Goal: Transaction & Acquisition: Purchase product/service

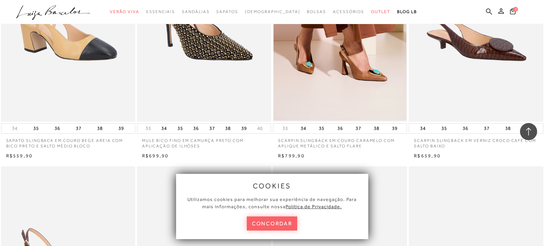
scroll to position [1112, 0]
click at [271, 225] on button "concordar" at bounding box center [272, 223] width 51 height 14
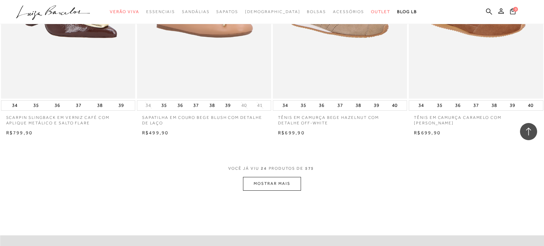
scroll to position [1400, 0]
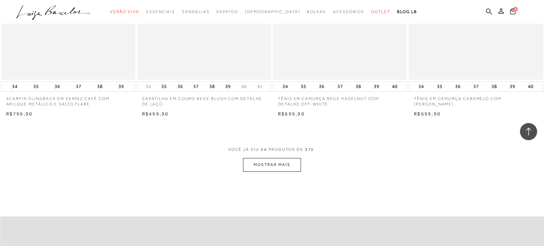
click at [276, 166] on button "MOSTRAR MAIS" at bounding box center [272, 164] width 58 height 13
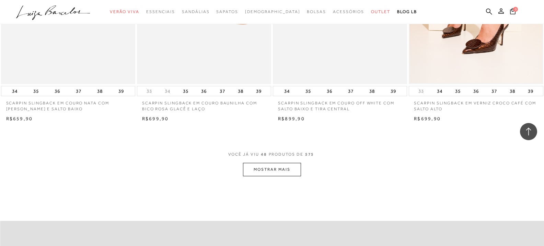
scroll to position [2882, 0]
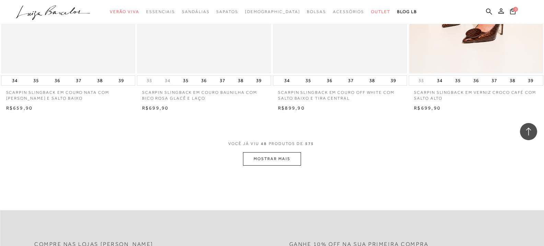
click at [279, 160] on button "MOSTRAR MAIS" at bounding box center [272, 158] width 58 height 13
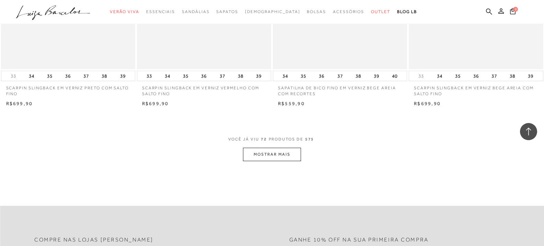
scroll to position [4365, 0]
click at [267, 153] on button "MOSTRAR MAIS" at bounding box center [272, 152] width 58 height 13
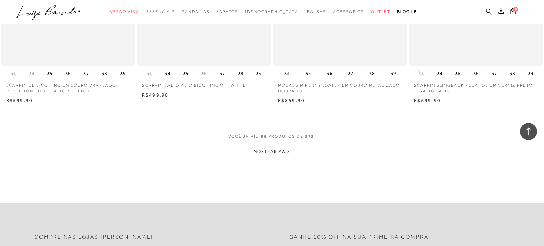
scroll to position [5847, 0]
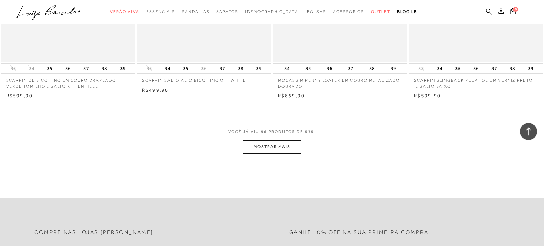
click at [297, 146] on button "MOSTRAR MAIS" at bounding box center [272, 146] width 58 height 13
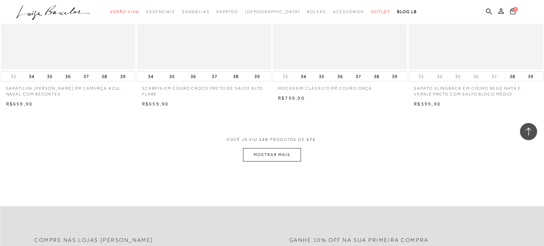
scroll to position [7329, 0]
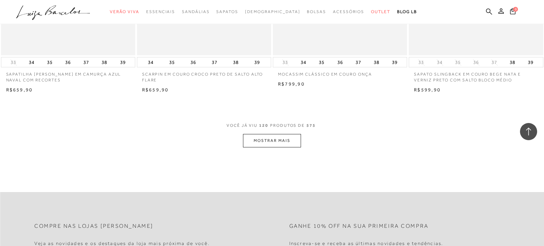
click at [259, 145] on button "MOSTRAR MAIS" at bounding box center [272, 140] width 58 height 13
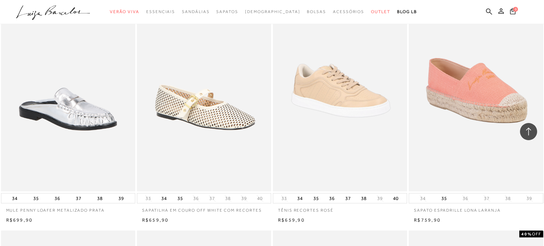
scroll to position [7700, 0]
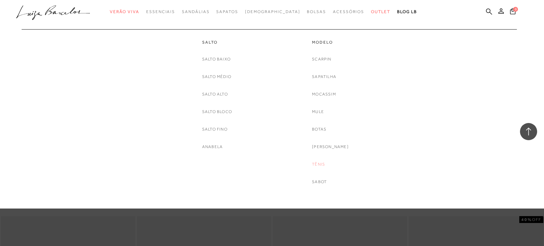
click at [323, 165] on link "Tênis" at bounding box center [318, 164] width 13 height 7
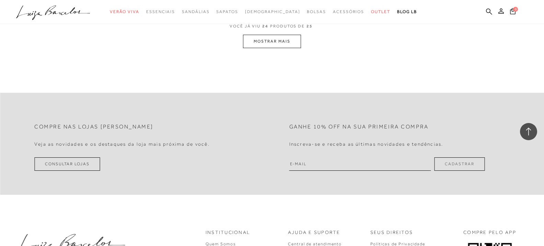
scroll to position [1524, 0]
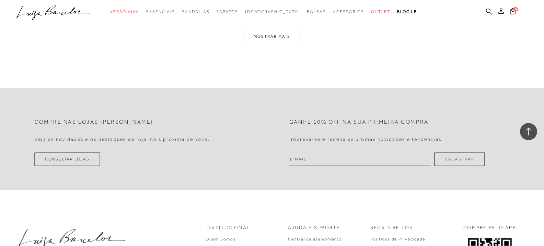
click at [277, 37] on button "MOSTRAR MAIS" at bounding box center [272, 36] width 58 height 13
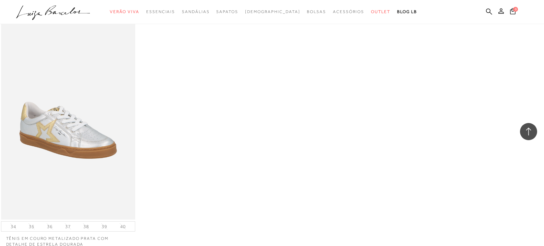
scroll to position [1482, 0]
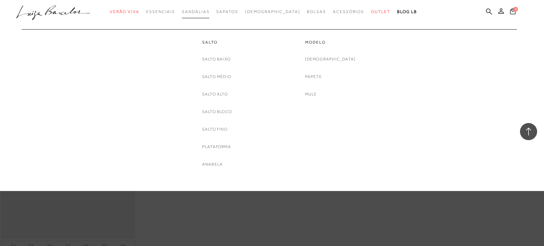
click at [209, 12] on span "Sandálias" at bounding box center [195, 11] width 27 height 5
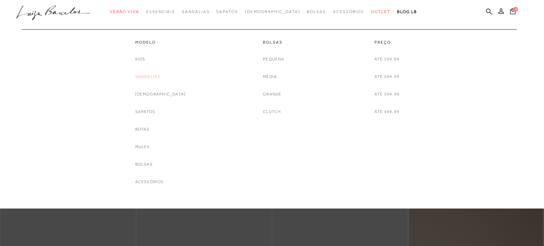
click at [158, 77] on link "Sandálias" at bounding box center [147, 76] width 25 height 7
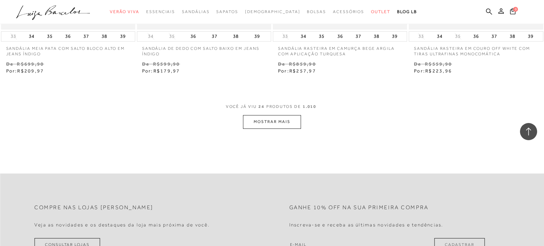
scroll to position [1482, 0]
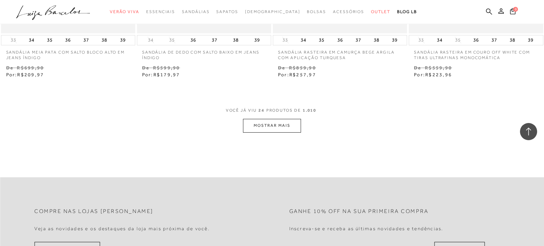
click at [268, 127] on button "MOSTRAR MAIS" at bounding box center [272, 125] width 58 height 13
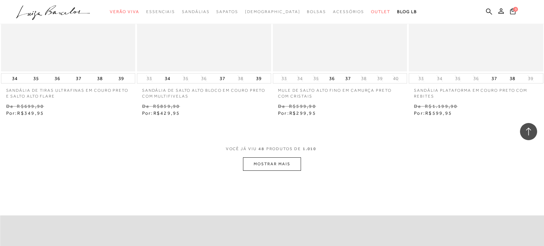
scroll to position [3006, 0]
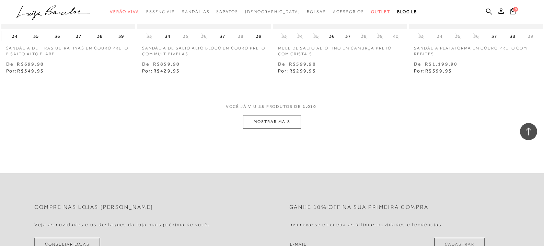
click at [275, 122] on button "MOSTRAR MAIS" at bounding box center [272, 121] width 58 height 13
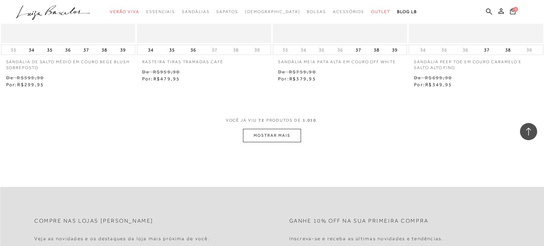
scroll to position [4529, 0]
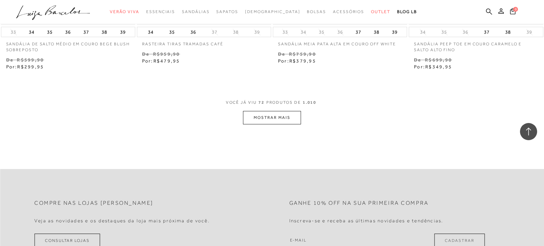
click at [281, 119] on button "MOSTRAR MAIS" at bounding box center [272, 117] width 58 height 13
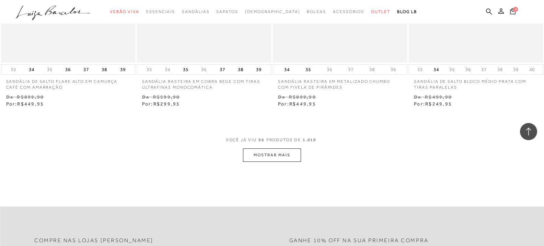
scroll to position [6053, 0]
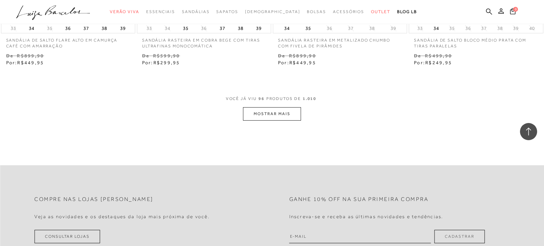
click at [274, 116] on button "MOSTRAR MAIS" at bounding box center [272, 113] width 58 height 13
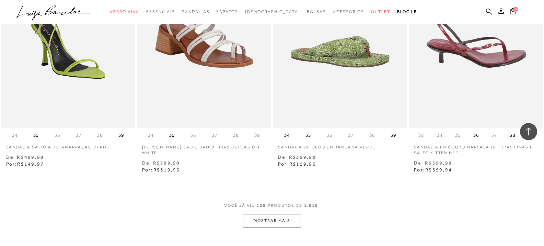
scroll to position [7535, 0]
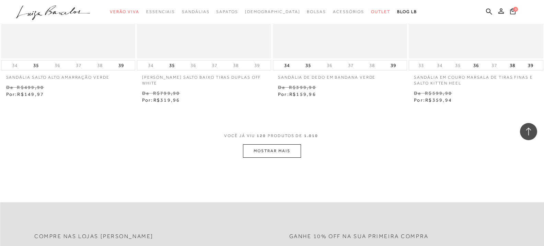
click at [279, 148] on button "MOSTRAR MAIS" at bounding box center [272, 150] width 58 height 13
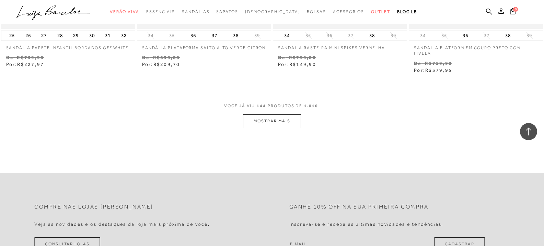
scroll to position [9100, 0]
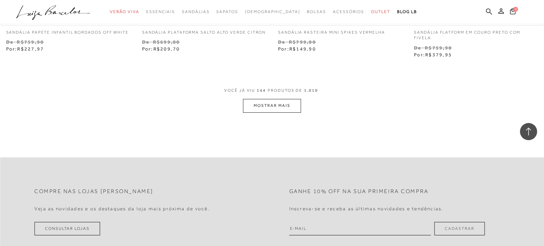
click at [270, 104] on button "MOSTRAR MAIS" at bounding box center [272, 105] width 58 height 13
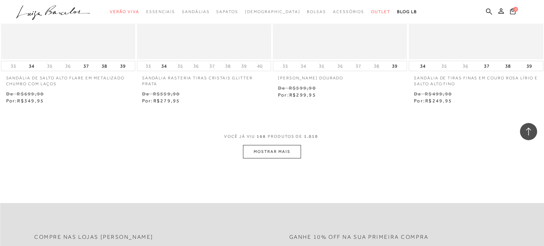
scroll to position [10582, 0]
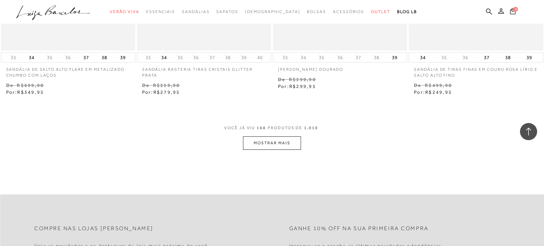
click at [261, 141] on button "MOSTRAR MAIS" at bounding box center [272, 142] width 58 height 13
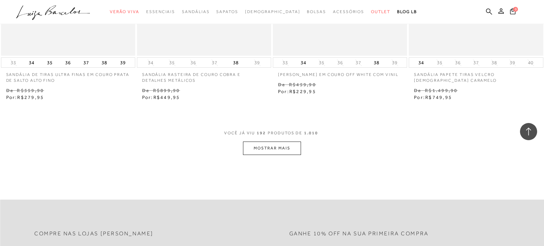
scroll to position [12106, 0]
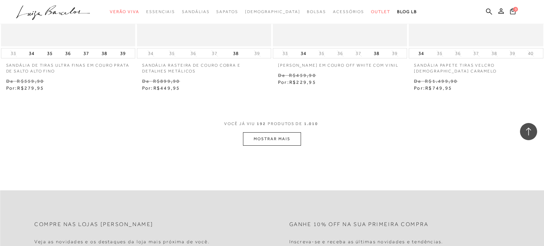
click at [256, 140] on button "MOSTRAR MAIS" at bounding box center [272, 138] width 58 height 13
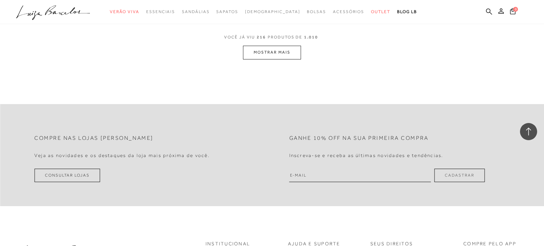
scroll to position [13670, 0]
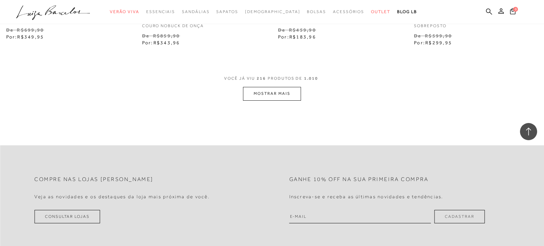
click at [265, 94] on button "MOSTRAR MAIS" at bounding box center [272, 93] width 58 height 13
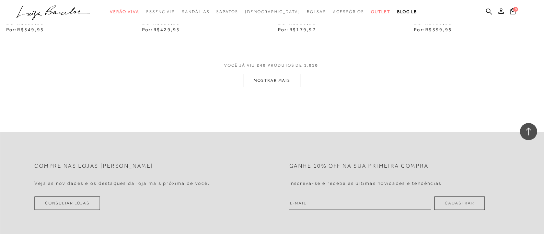
scroll to position [15153, 0]
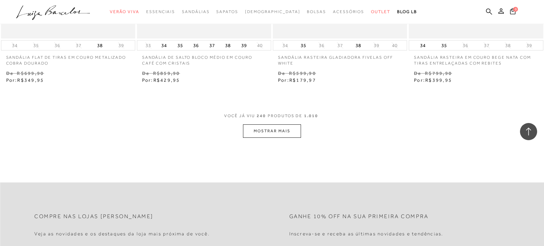
click at [278, 133] on button "MOSTRAR MAIS" at bounding box center [272, 130] width 58 height 13
